Goal: Transaction & Acquisition: Purchase product/service

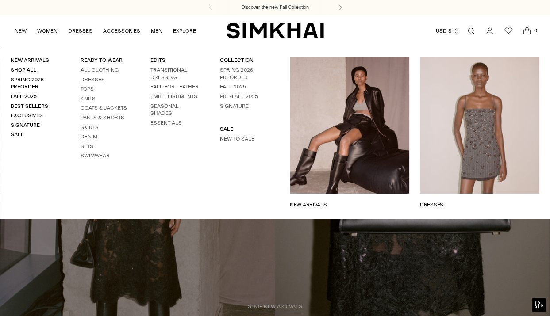
click at [100, 79] on link "Dresses" at bounding box center [93, 80] width 24 height 6
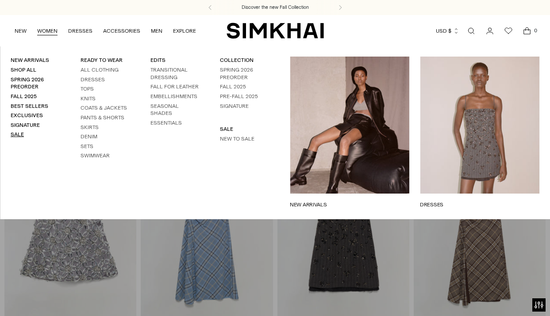
click at [14, 134] on link "Sale" at bounding box center [17, 134] width 13 height 6
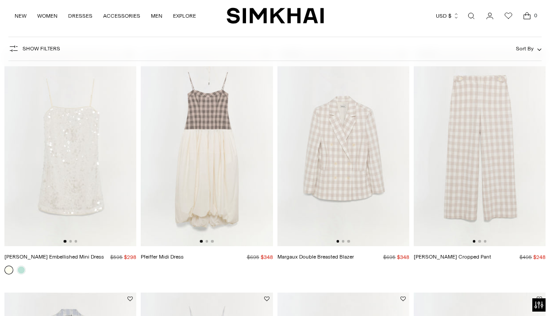
scroll to position [806, 0]
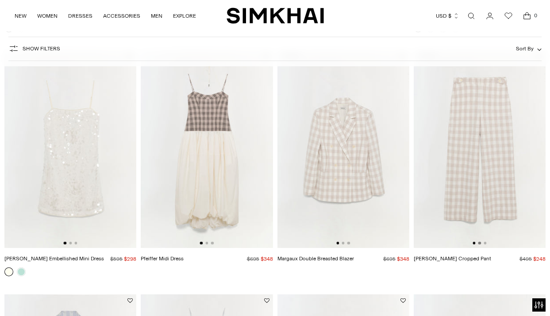
click at [480, 244] on button "Go to slide 2" at bounding box center [479, 243] width 3 height 3
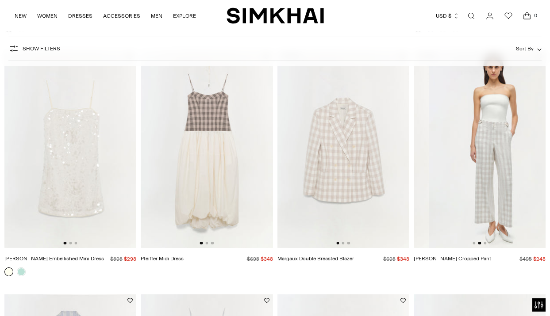
scroll to position [0, 132]
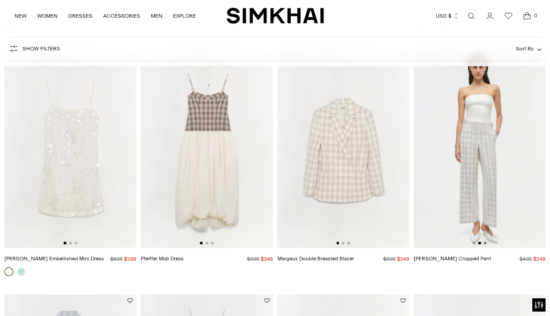
click at [484, 244] on button "Go to slide 3" at bounding box center [485, 243] width 3 height 3
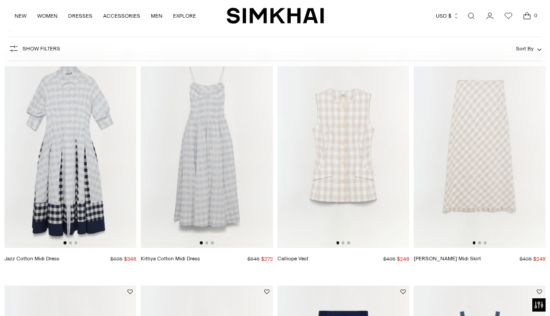
scroll to position [1052, 0]
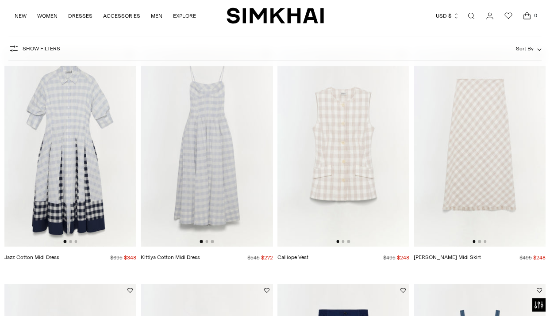
click at [205, 241] on div at bounding box center [207, 241] width 14 height 3
click at [220, 171] on img at bounding box center [207, 148] width 132 height 198
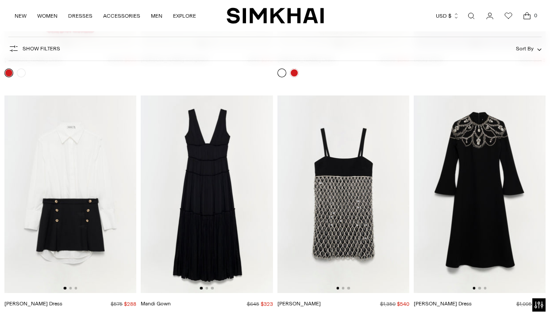
scroll to position [4411, 0]
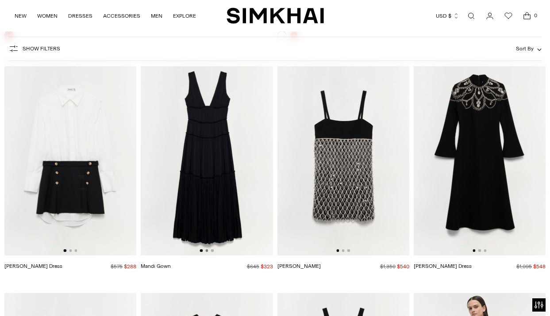
click at [206, 250] on button "Go to slide 2" at bounding box center [206, 251] width 3 height 3
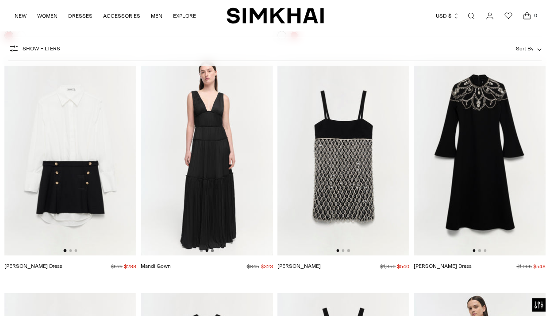
click at [211, 250] on button "Go to slide 3" at bounding box center [212, 251] width 3 height 3
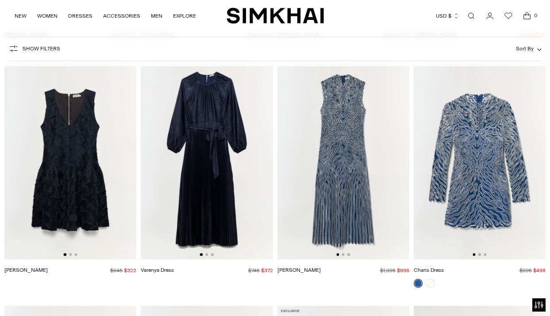
scroll to position [5123, 0]
click at [344, 254] on button "Go to slide 2" at bounding box center [343, 254] width 3 height 3
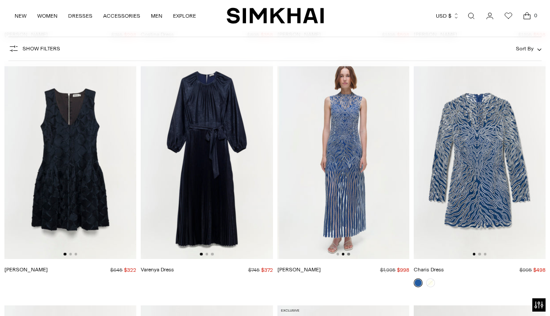
scroll to position [0, 132]
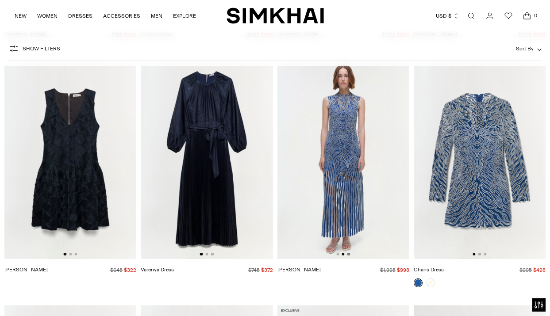
click at [349, 254] on button "Go to slide 3" at bounding box center [348, 254] width 3 height 3
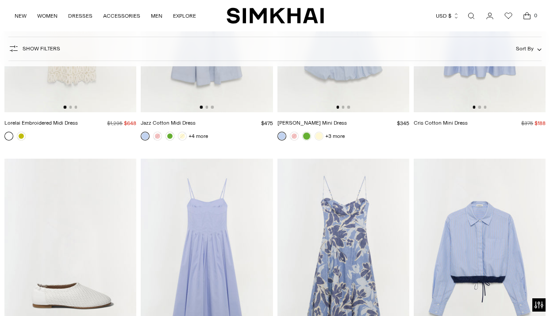
scroll to position [5834, 0]
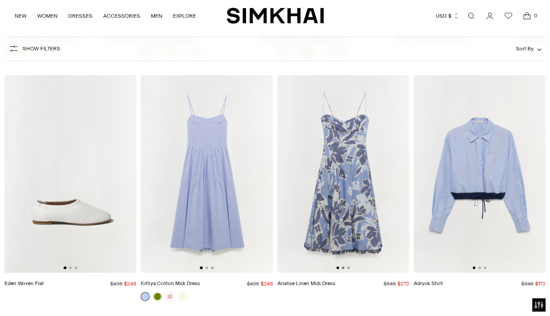
click at [344, 269] on button "Go to slide 2" at bounding box center [343, 268] width 3 height 3
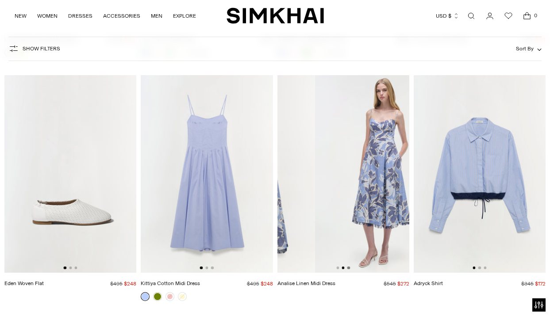
scroll to position [0, 132]
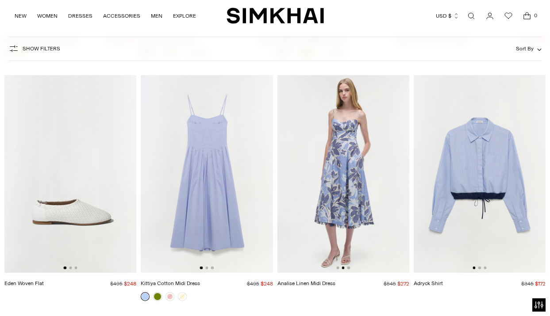
click at [387, 188] on img at bounding box center [343, 174] width 132 height 198
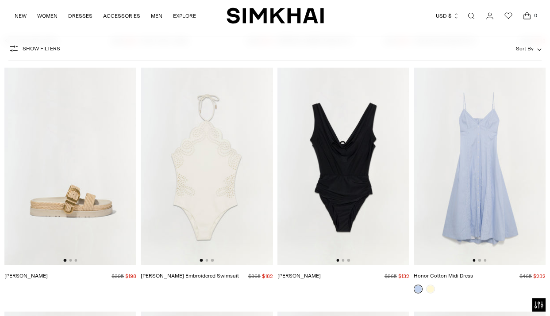
scroll to position [7303, 0]
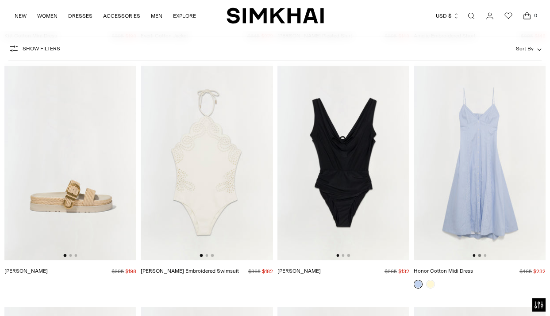
click at [480, 255] on button "Go to slide 2" at bounding box center [479, 255] width 3 height 3
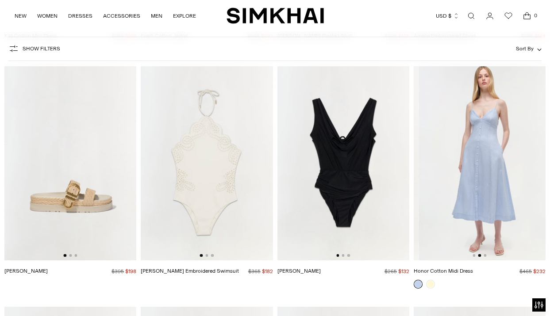
scroll to position [0, 132]
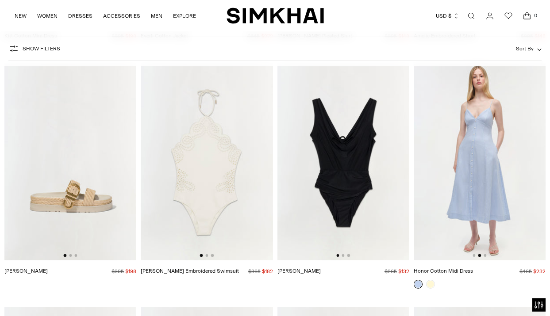
click at [483, 255] on div at bounding box center [479, 255] width 14 height 3
click at [484, 256] on button "Go to slide 3" at bounding box center [485, 255] width 3 height 3
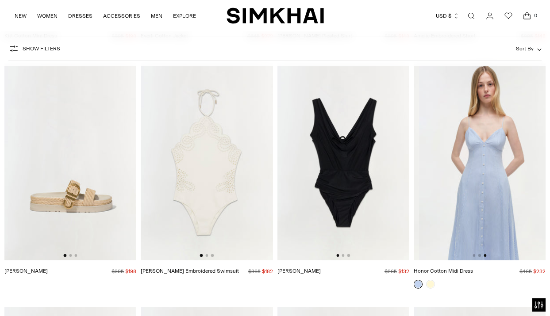
scroll to position [0, 264]
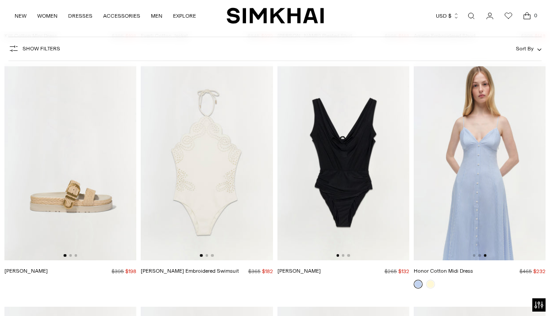
click at [475, 254] on product-media-slider at bounding box center [480, 162] width 132 height 198
click at [342, 256] on button "Go to slide 2" at bounding box center [343, 255] width 3 height 3
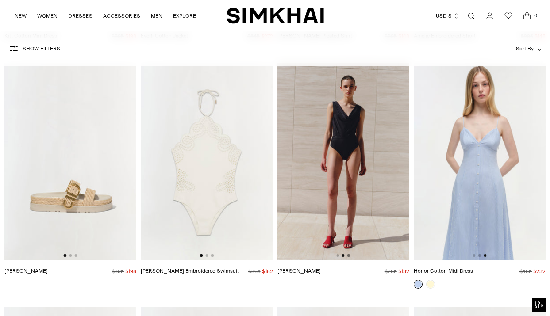
click at [348, 255] on button "Go to slide 3" at bounding box center [348, 255] width 3 height 3
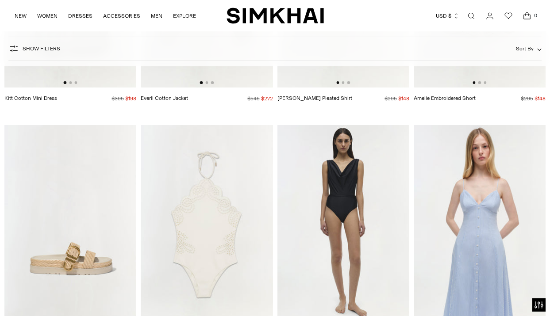
scroll to position [7275, 0]
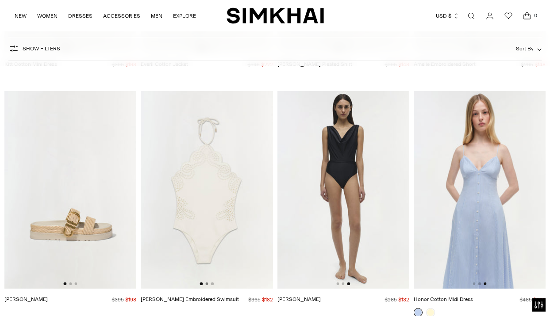
click at [205, 284] on button "Go to slide 2" at bounding box center [206, 284] width 3 height 3
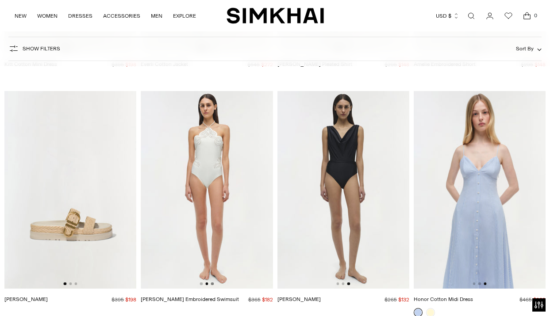
click at [211, 284] on button "Go to slide 3" at bounding box center [212, 284] width 3 height 3
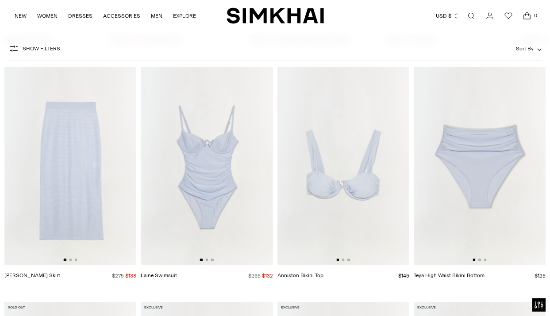
scroll to position [7788, 0]
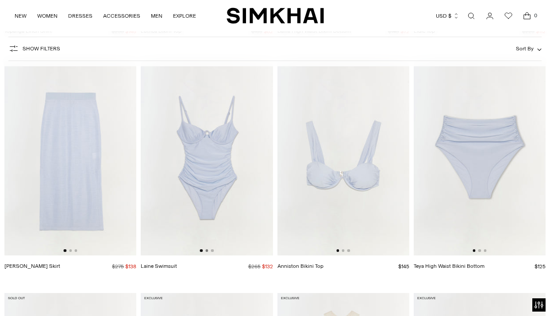
click at [206, 251] on button "Go to slide 2" at bounding box center [206, 251] width 3 height 3
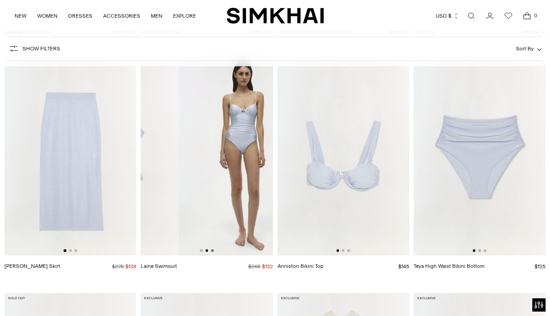
scroll to position [0, 132]
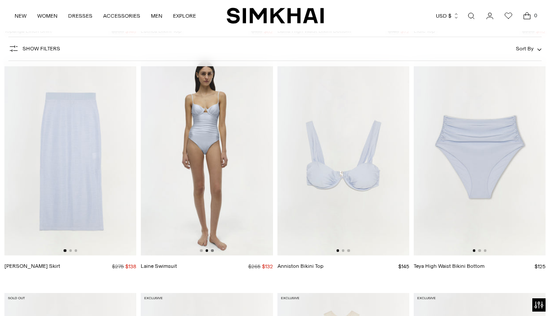
click at [211, 250] on button "Go to slide 3" at bounding box center [212, 251] width 3 height 3
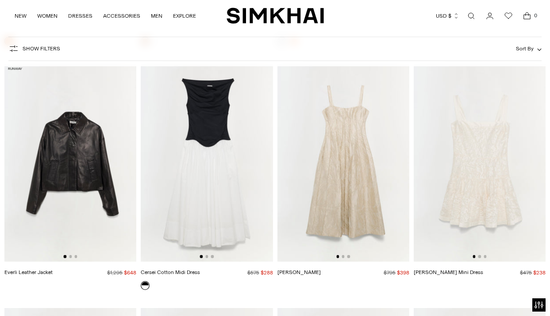
scroll to position [8744, 0]
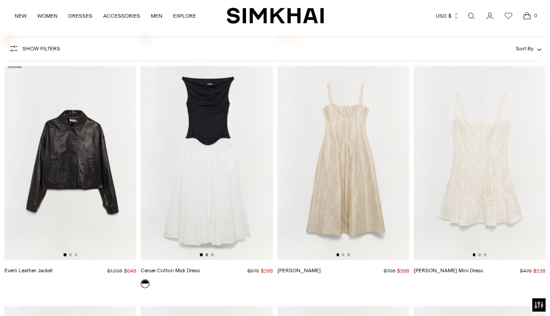
click at [207, 254] on button "Go to slide 2" at bounding box center [206, 255] width 3 height 3
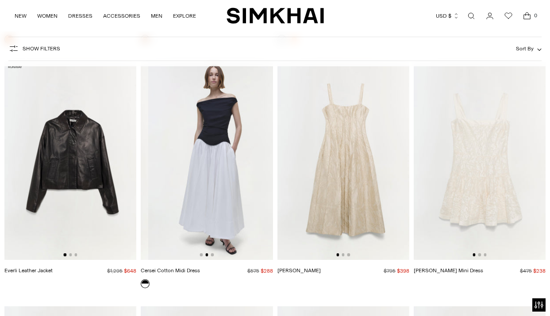
scroll to position [0, 132]
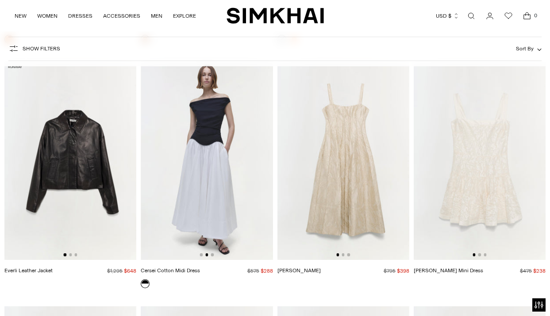
click at [211, 254] on div at bounding box center [207, 255] width 14 height 3
click at [345, 254] on div at bounding box center [343, 255] width 14 height 3
click at [349, 254] on button "Go to slide 3" at bounding box center [348, 255] width 3 height 3
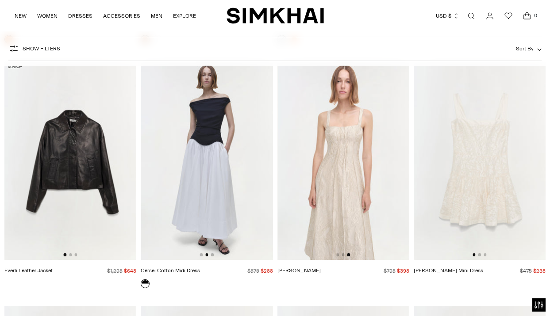
scroll to position [0, 264]
click at [342, 254] on button "Go to slide 2" at bounding box center [343, 255] width 3 height 3
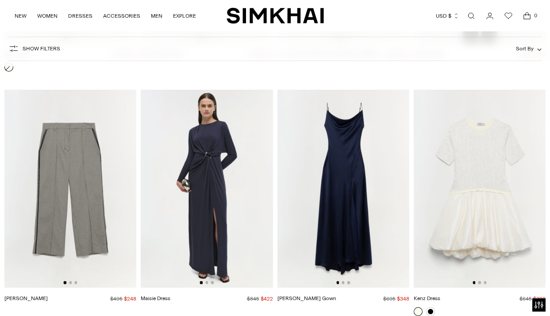
scroll to position [9941, 0]
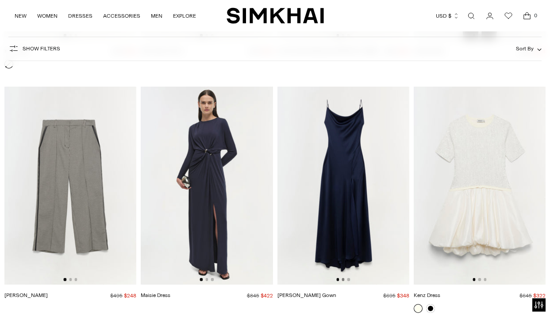
click at [343, 280] on button "Go to slide 2" at bounding box center [343, 279] width 3 height 3
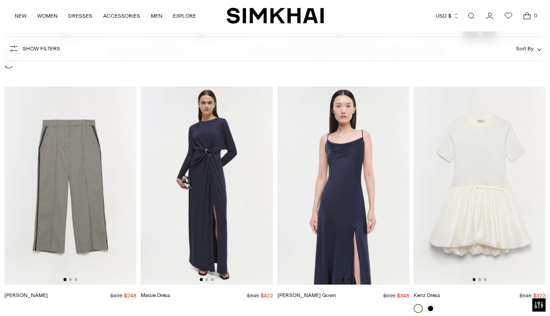
click at [347, 280] on button "Go to slide 3" at bounding box center [348, 279] width 3 height 3
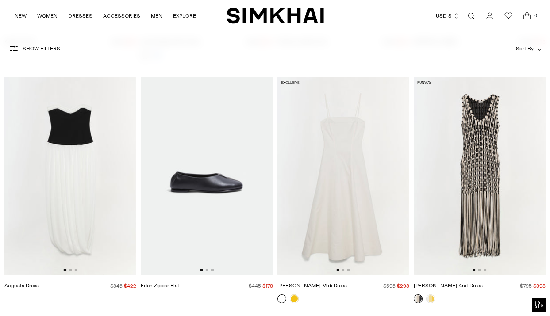
scroll to position [10936, 0]
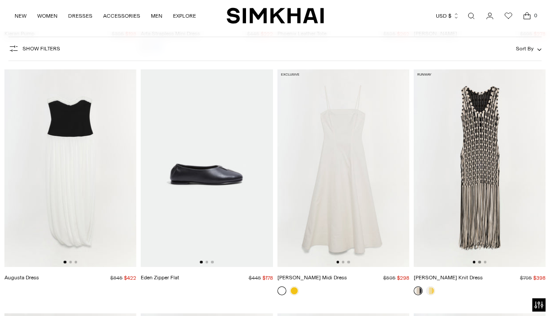
click at [479, 262] on button "Go to slide 2" at bounding box center [479, 262] width 3 height 3
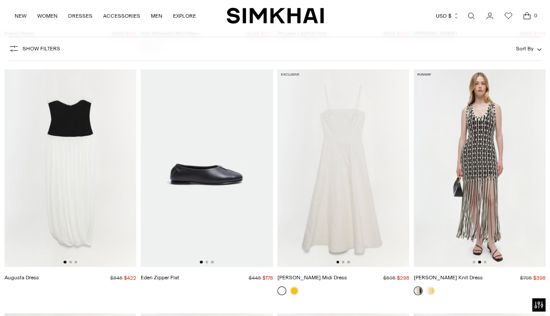
scroll to position [0, 132]
click at [291, 288] on link at bounding box center [294, 291] width 9 height 9
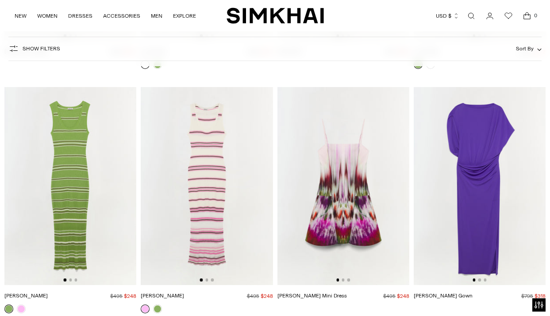
scroll to position [11911, 0]
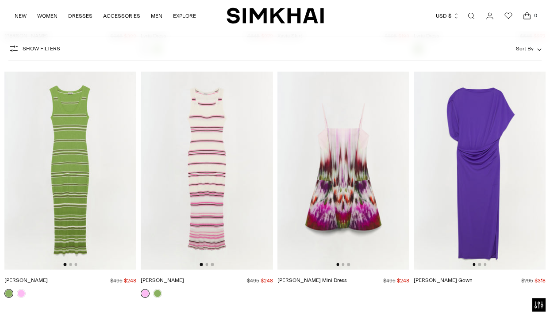
click at [335, 187] on img at bounding box center [343, 171] width 132 height 198
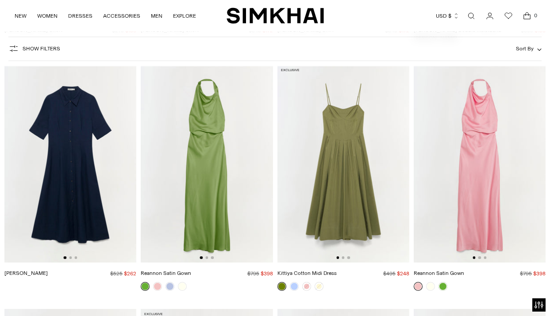
scroll to position [12891, 0]
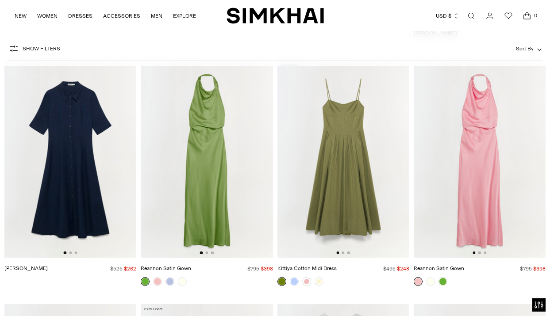
click at [235, 192] on img at bounding box center [207, 159] width 132 height 198
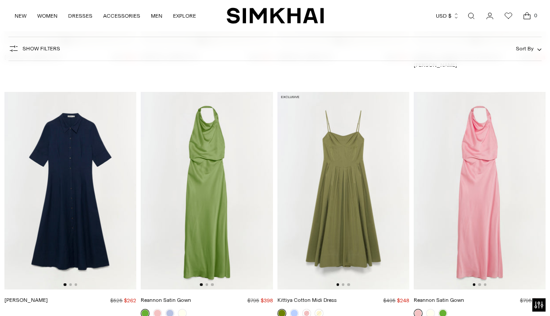
scroll to position [12856, 0]
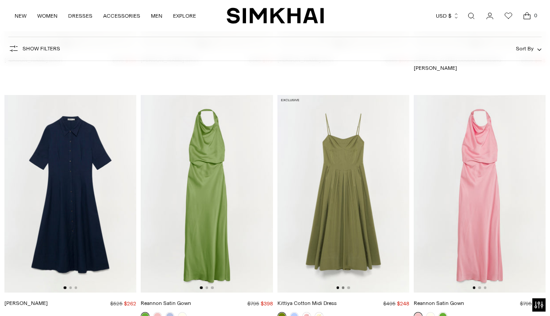
click at [344, 287] on button "Go to slide 2" at bounding box center [343, 288] width 3 height 3
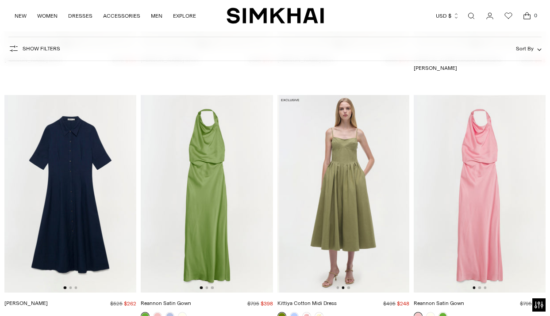
scroll to position [0, 132]
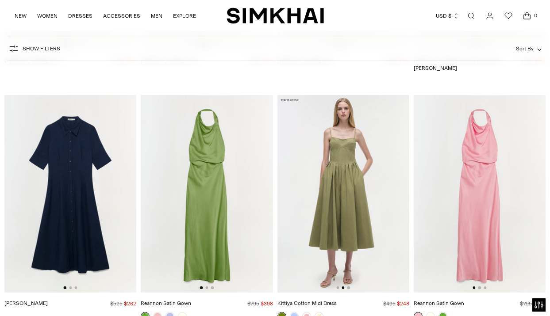
click at [346, 287] on div at bounding box center [343, 288] width 14 height 3
click at [347, 287] on button "Go to slide 3" at bounding box center [348, 288] width 3 height 3
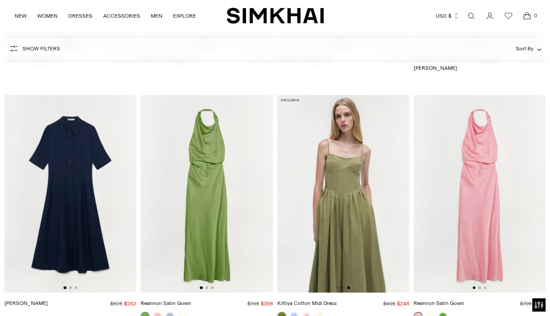
scroll to position [13138, 0]
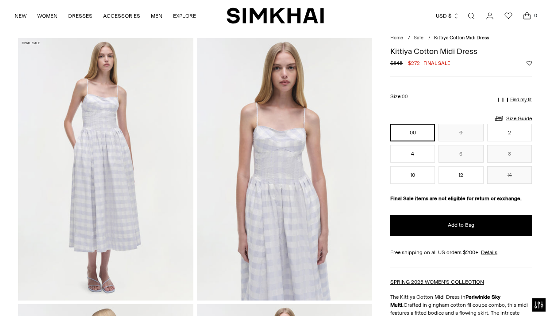
scroll to position [27, 0]
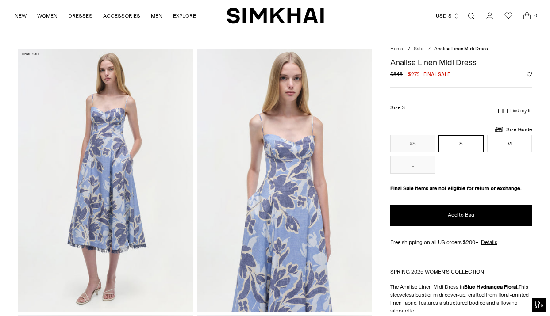
scroll to position [15, 0]
